Goal: Navigation & Orientation: Find specific page/section

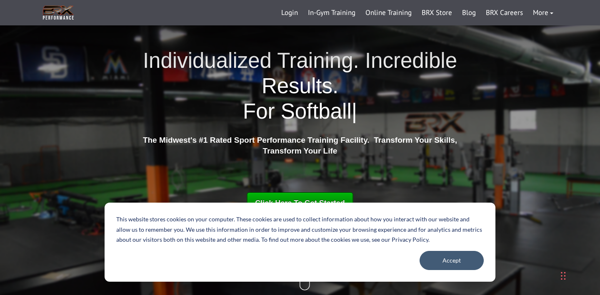
scroll to position [13, 0]
click at [332, 10] on link "In-Gym Training" at bounding box center [332, 13] width 58 height 20
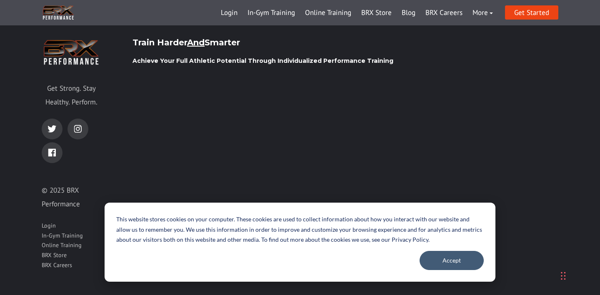
scroll to position [1347, 0]
